Goal: Task Accomplishment & Management: Use online tool/utility

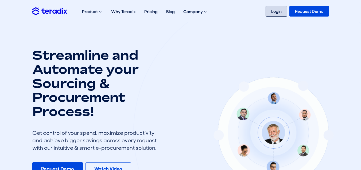
click at [281, 9] on link "Login" at bounding box center [277, 11] width 22 height 11
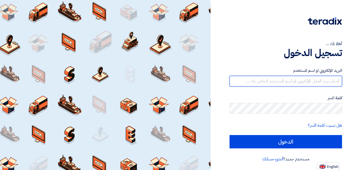
type input "[EMAIL_ADDRESS][DOMAIN_NAME]"
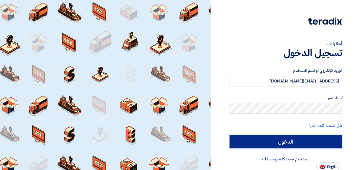
drag, startPoint x: 0, startPoint y: 0, endPoint x: 326, endPoint y: 142, distance: 356.1
click at [326, 142] on input "الدخول" at bounding box center [286, 141] width 113 height 13
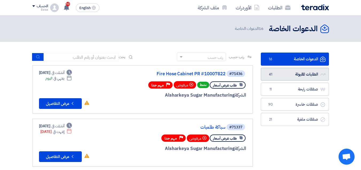
click at [290, 71] on link "الطلبات المقبولة الطلبات المقبولة 41" at bounding box center [295, 74] width 68 height 13
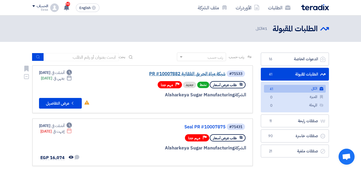
click at [174, 73] on link "شبكة مياة الحريق التلقائية PR #10007882" at bounding box center [172, 74] width 107 height 5
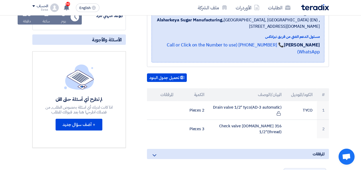
scroll to position [134, 0]
